Goal: Task Accomplishment & Management: Use online tool/utility

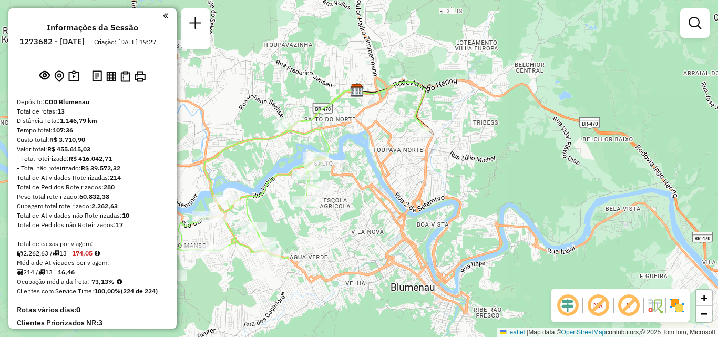
scroll to position [974, 0]
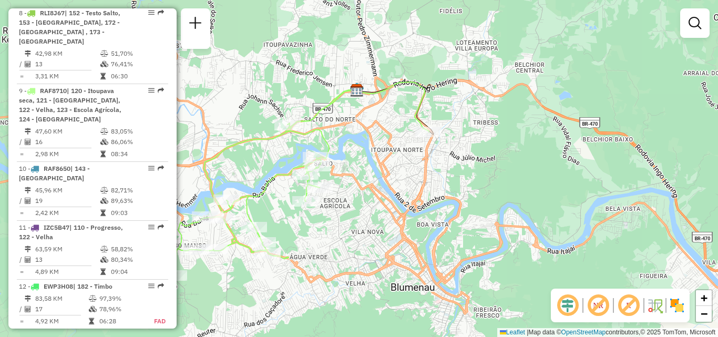
click at [509, 97] on div "Janela de atendimento Grade de atendimento Capacidade Transportadoras Veículos …" at bounding box center [359, 168] width 718 height 337
drag, startPoint x: 406, startPoint y: 184, endPoint x: 416, endPoint y: 181, distance: 10.3
click at [416, 181] on div "Rota 9 - Placa RAF8710 92807699 - VANDERLEI DE FREITAS Rota 9 - Placa RAF8710 9…" at bounding box center [359, 168] width 718 height 337
